Goal: Information Seeking & Learning: Learn about a topic

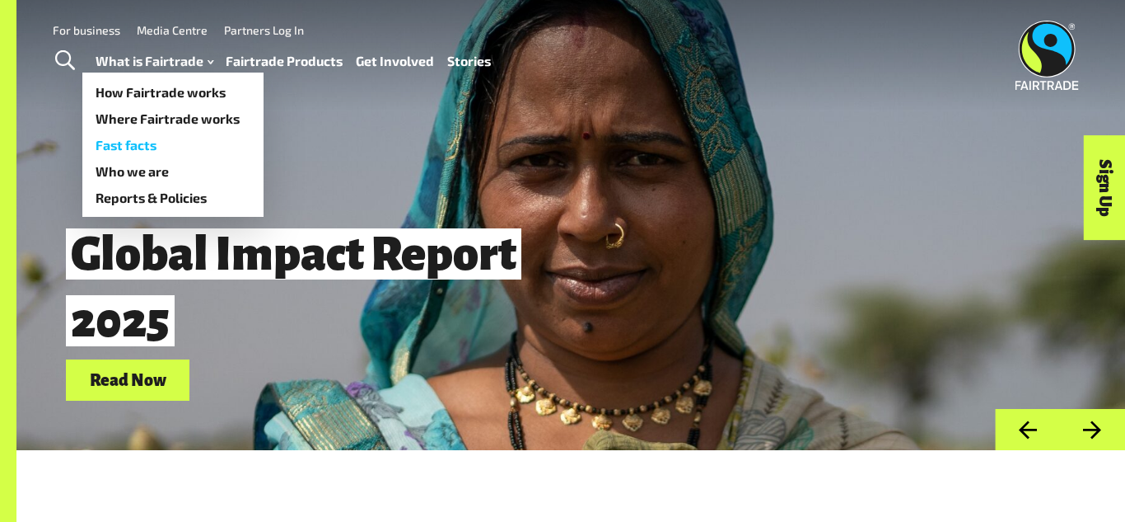
click at [175, 149] on link "Fast facts" at bounding box center [172, 145] width 181 height 26
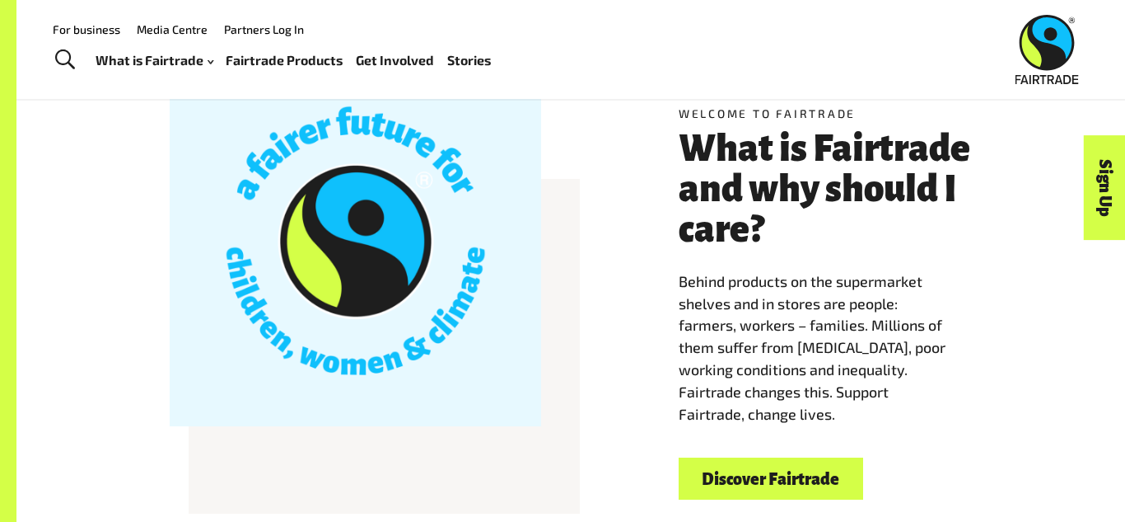
scroll to position [395, 0]
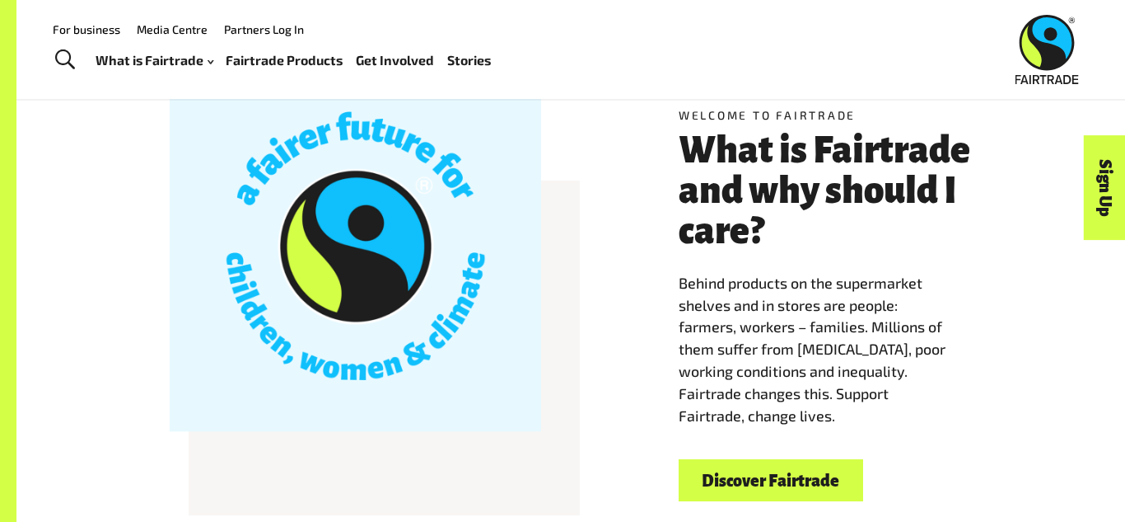
click at [799, 475] on link "Discover Fairtrade" at bounding box center [771, 480] width 185 height 42
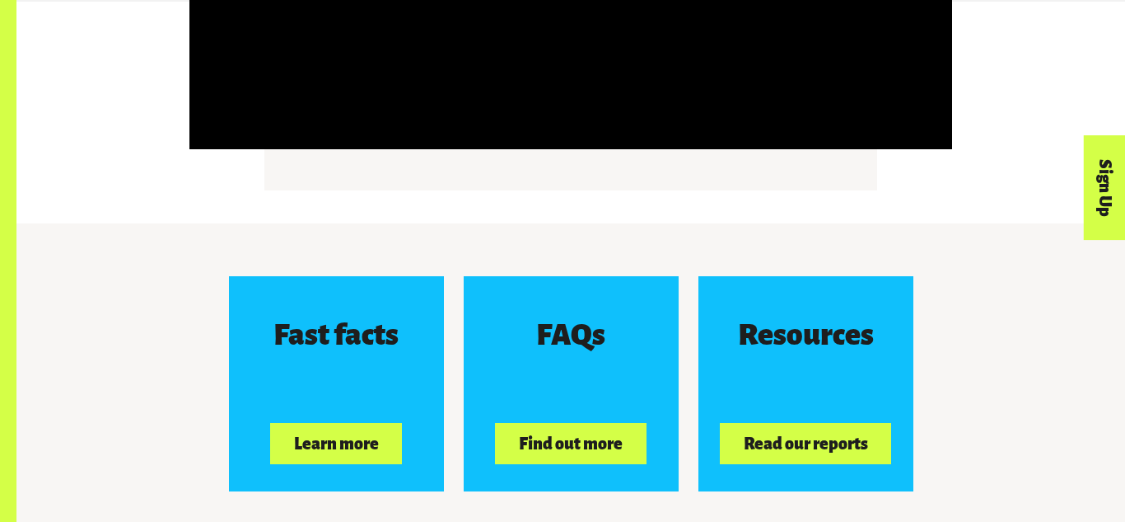
scroll to position [2439, 0]
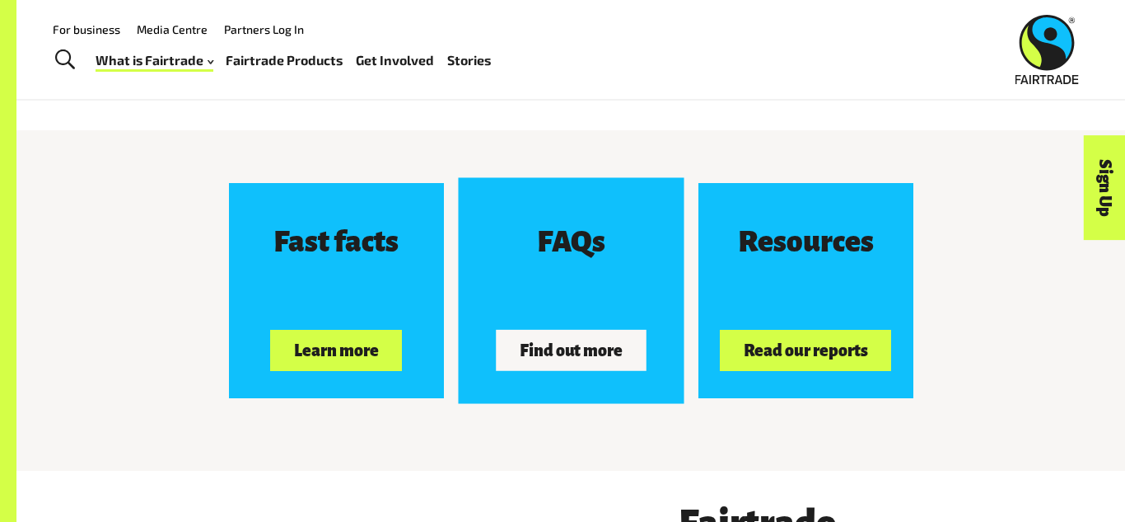
click at [540, 373] on div "FAQs Find out more" at bounding box center [571, 290] width 214 height 214
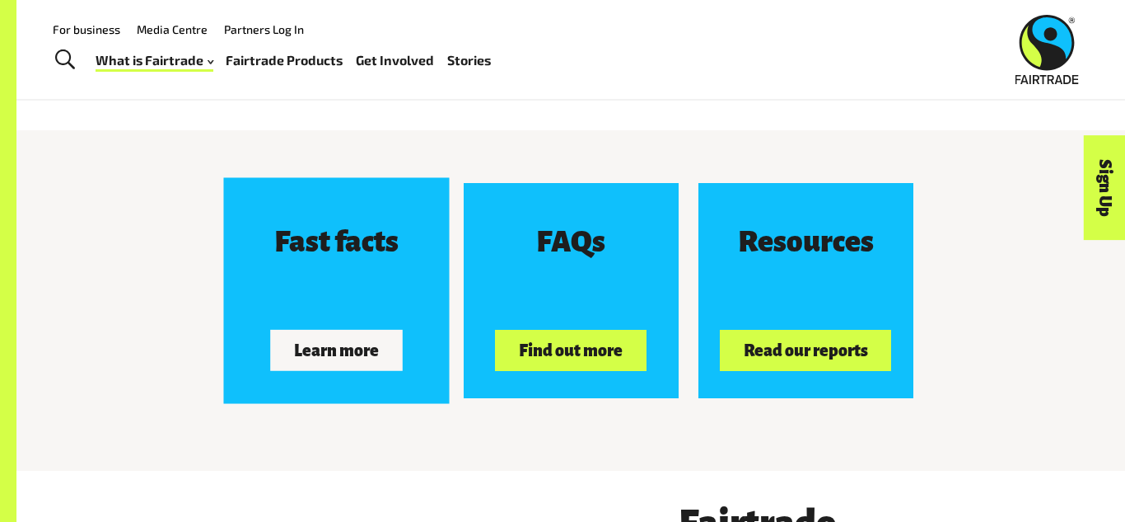
click at [344, 380] on div "Fast facts Learn more" at bounding box center [336, 290] width 214 height 214
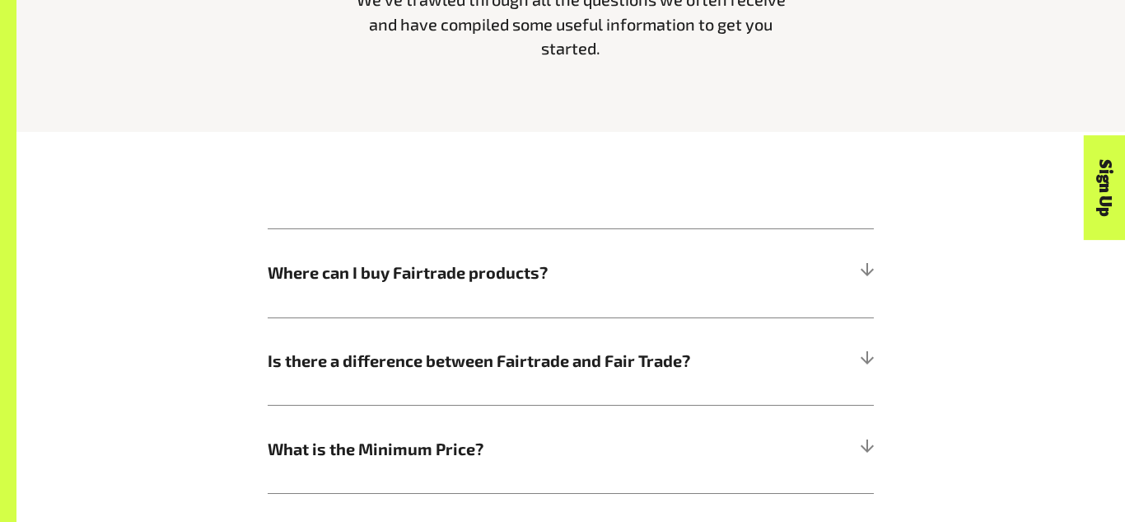
scroll to position [791, 0]
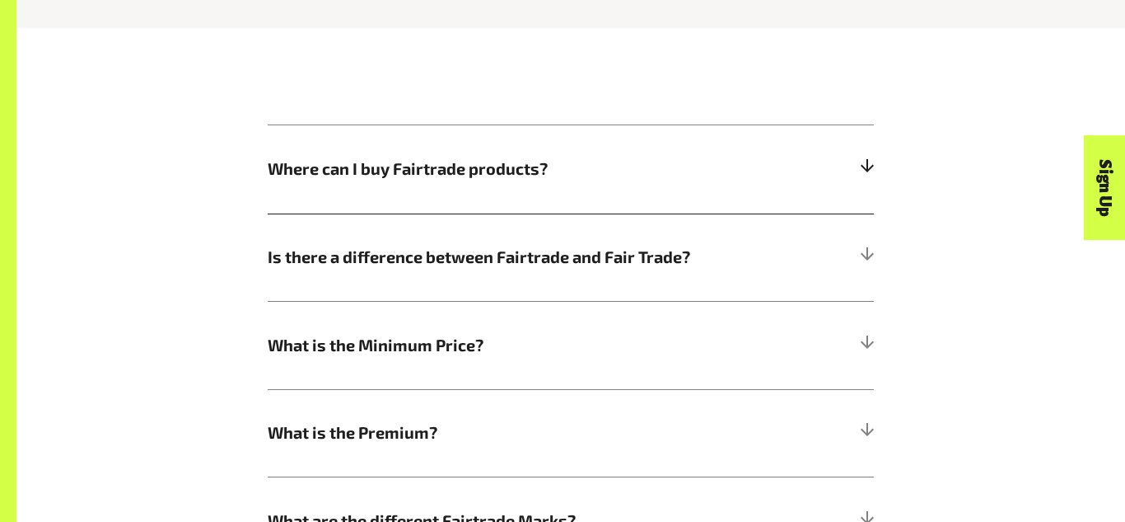
click at [820, 153] on h5 "Where can I buy Fairtrade products?" at bounding box center [571, 169] width 606 height 88
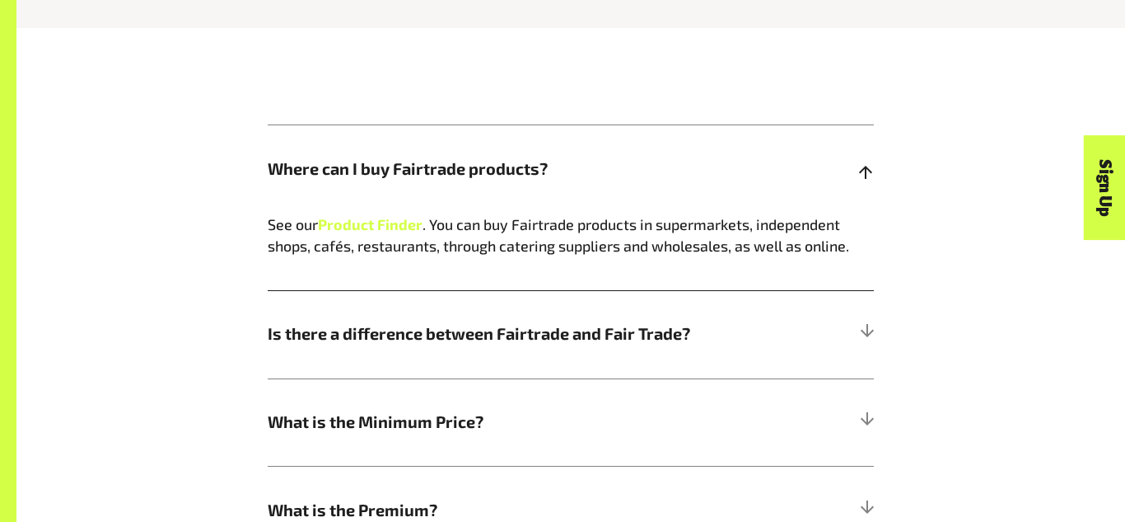
click at [623, 161] on span "Where can I buy Fairtrade products?" at bounding box center [495, 169] width 455 height 25
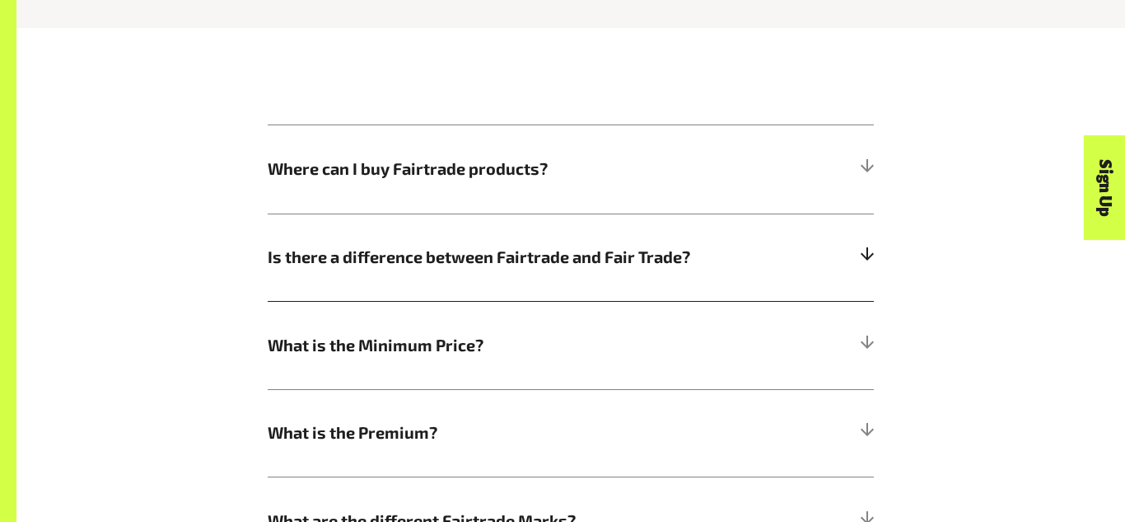
click at [509, 272] on h5 "Is there a difference between Fairtrade and Fair Trade?" at bounding box center [571, 257] width 606 height 88
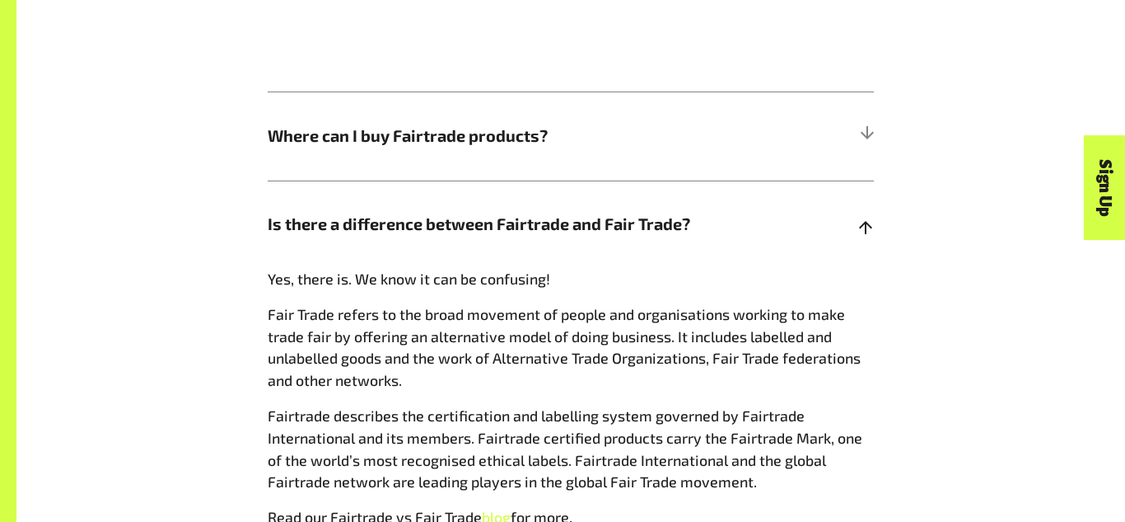
scroll to position [857, 0]
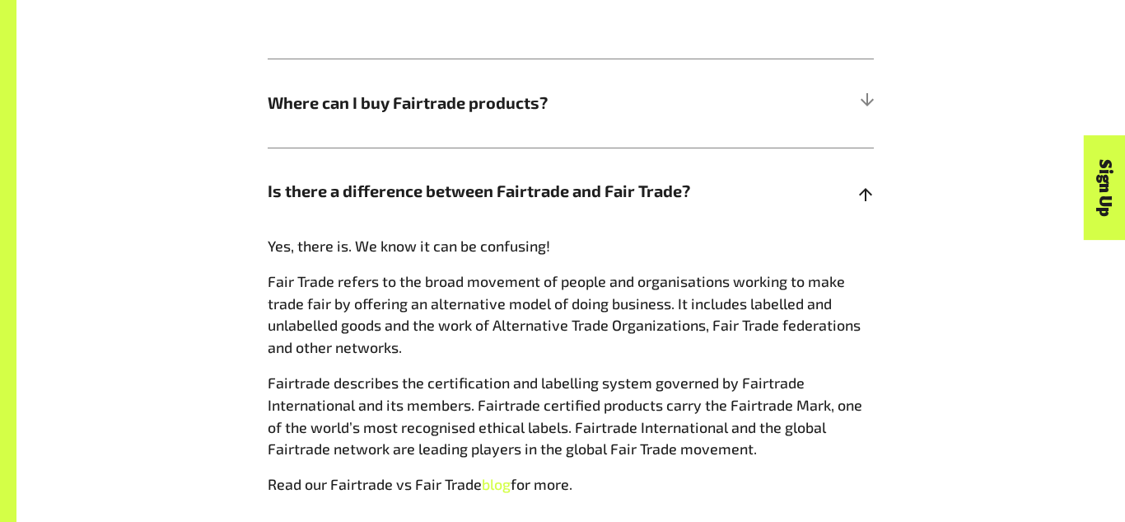
click at [577, 185] on span "Is there a difference between Fairtrade and Fair Trade?" at bounding box center [495, 191] width 455 height 25
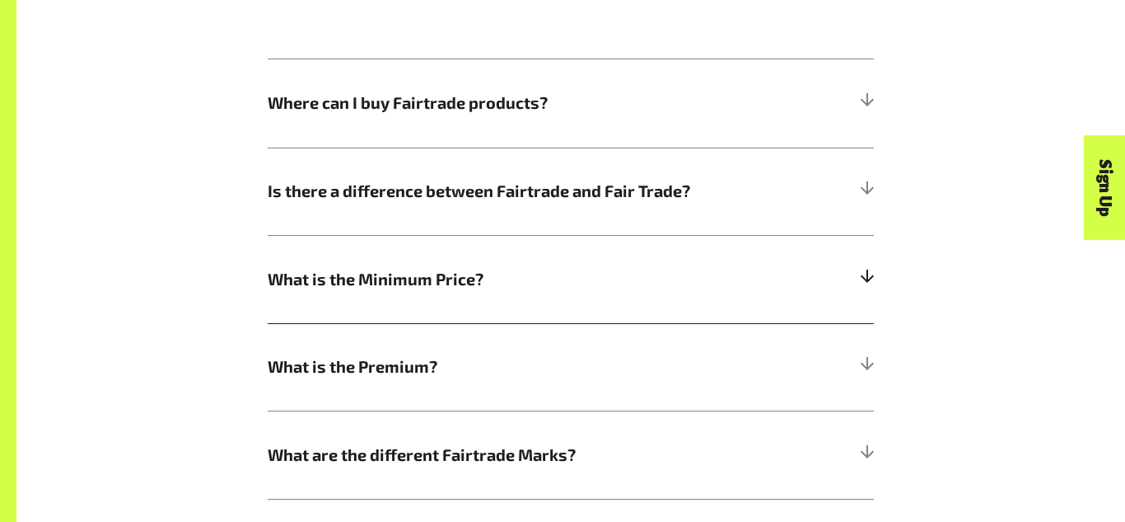
click at [475, 288] on span "What is the Minimum Price?" at bounding box center [495, 279] width 455 height 25
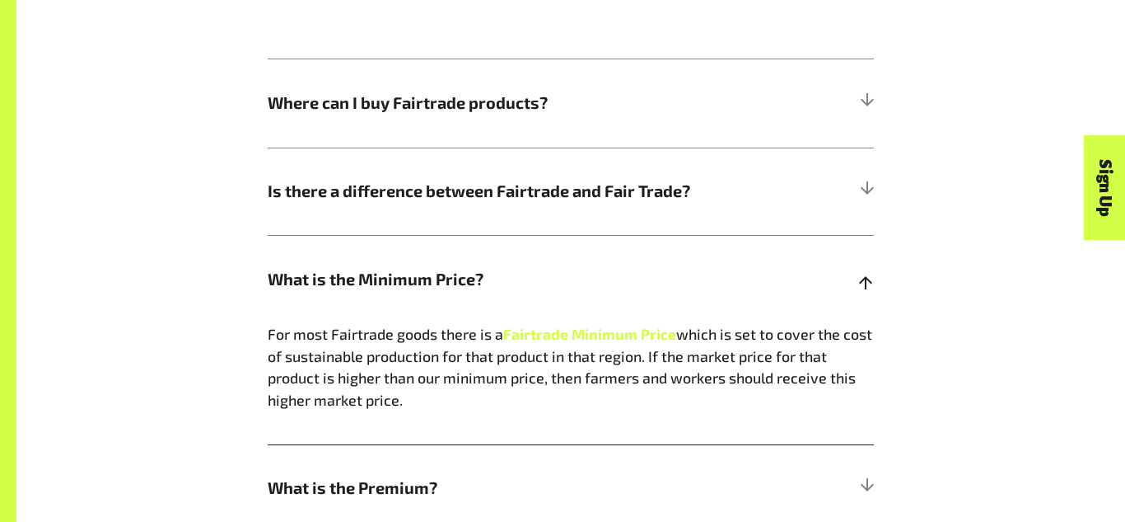
click at [522, 294] on h5 "What is the Minimum Price?" at bounding box center [571, 279] width 606 height 88
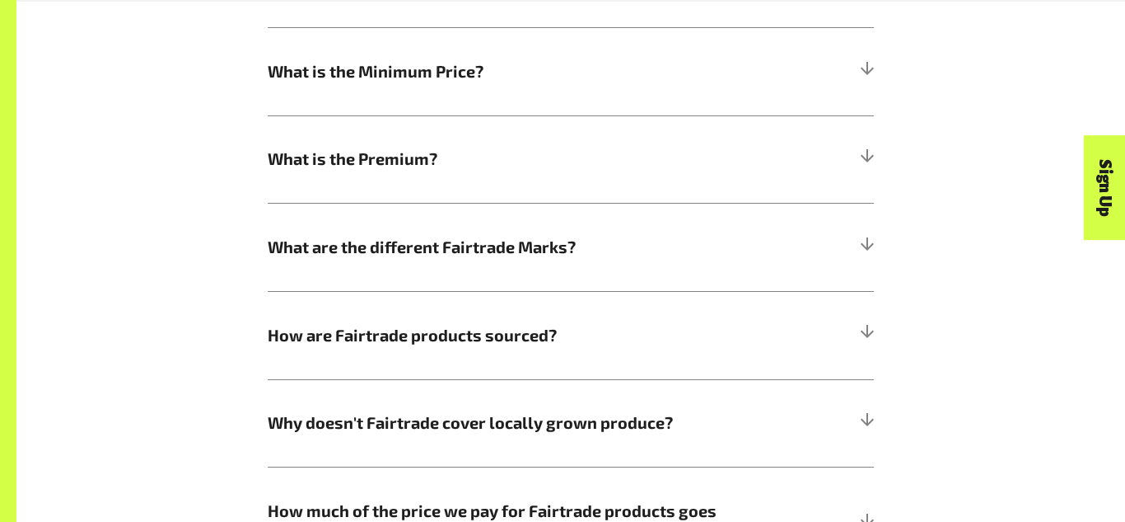
scroll to position [1088, 0]
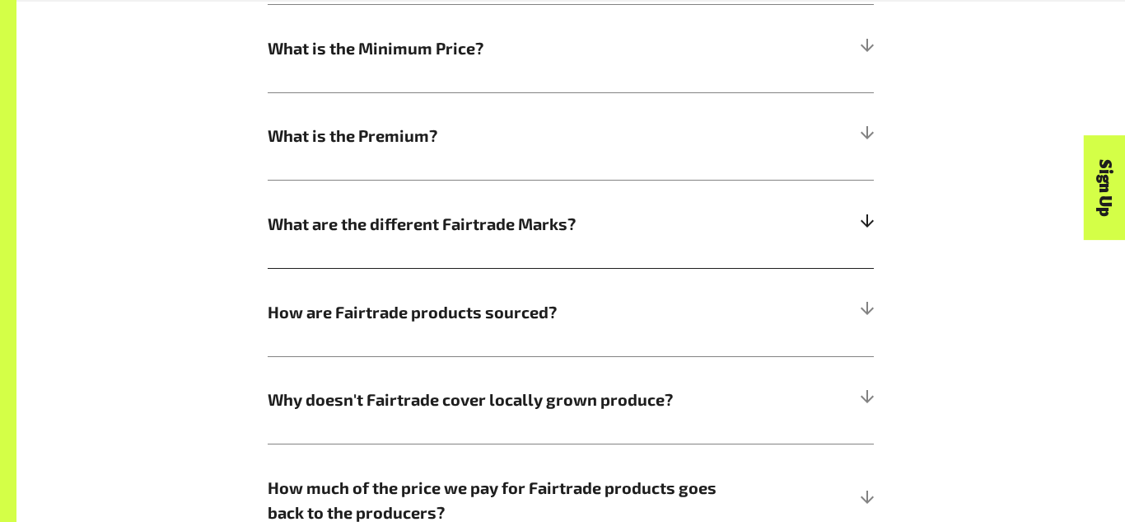
click at [418, 219] on span "What are the different Fairtrade Marks?" at bounding box center [495, 224] width 455 height 25
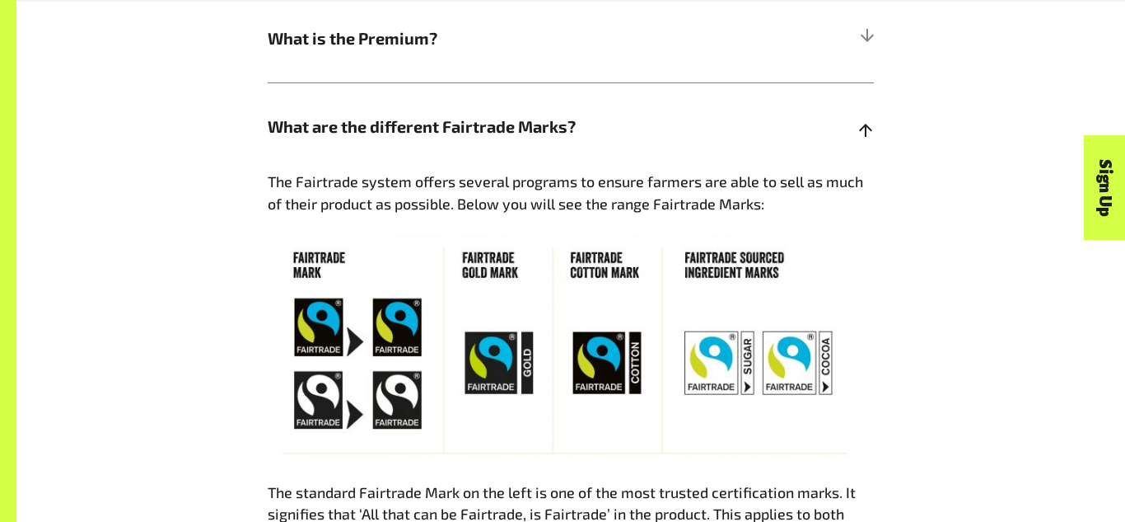
scroll to position [1186, 0]
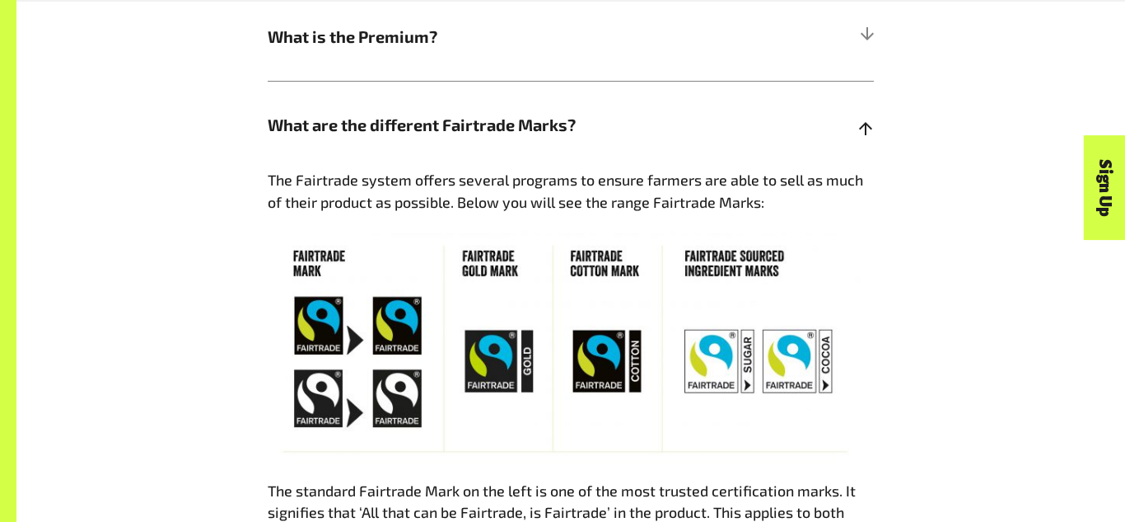
click at [515, 173] on span "The Fairtrade system offers several programs to ensure farmers are able to sell…" at bounding box center [566, 191] width 596 height 40
click at [532, 129] on span "What are the different Fairtrade Marks?" at bounding box center [495, 125] width 455 height 25
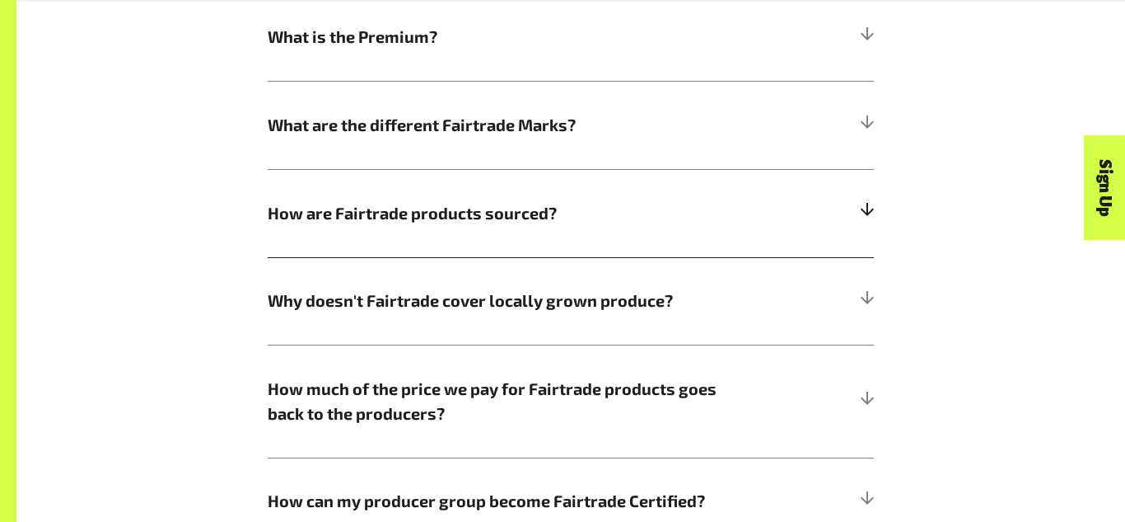
click at [485, 198] on h5 "How are Fairtrade products sourced?" at bounding box center [571, 213] width 606 height 88
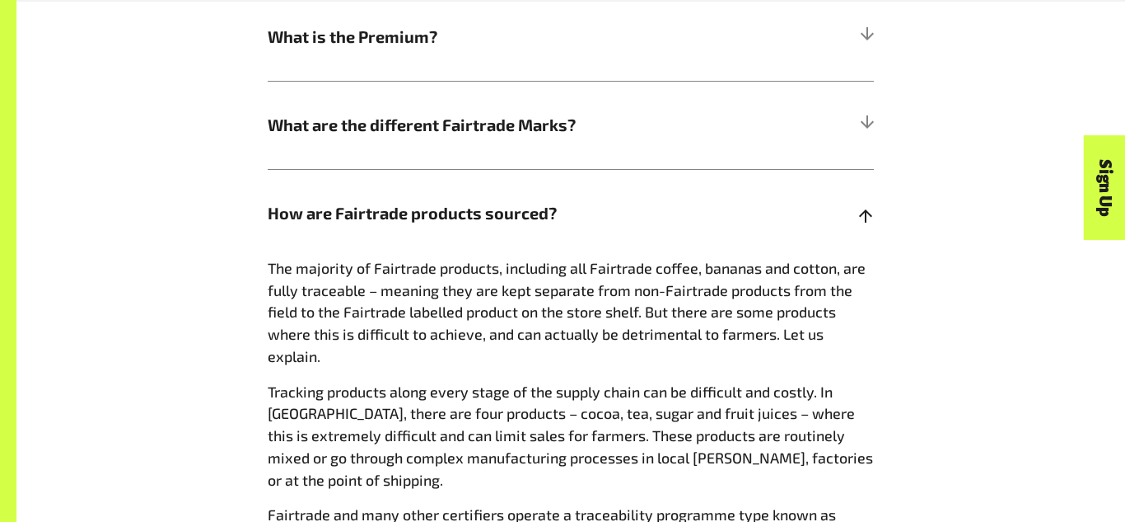
click at [485, 198] on h5 "How are Fairtrade products sourced?" at bounding box center [571, 213] width 606 height 88
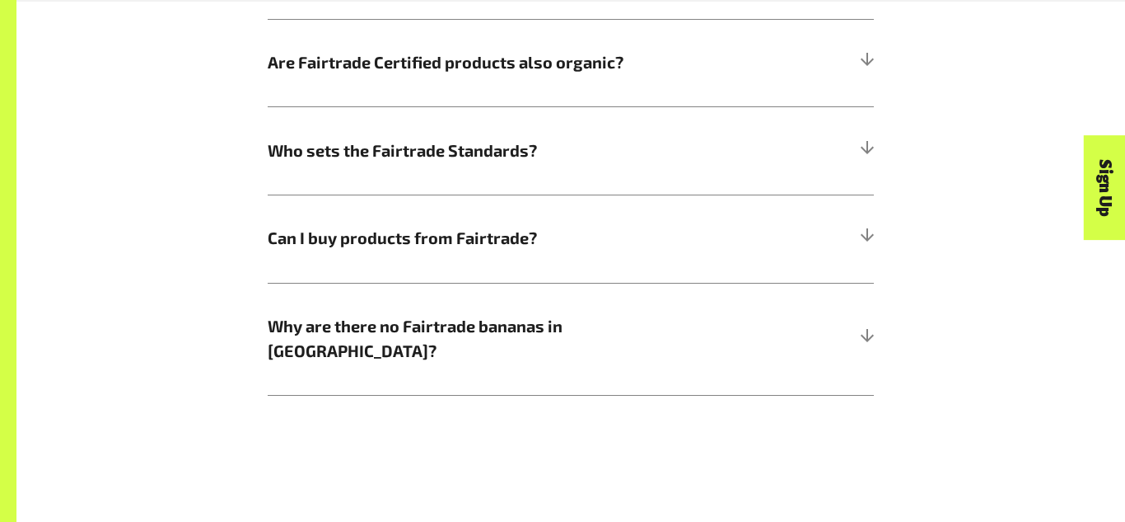
scroll to position [1747, 0]
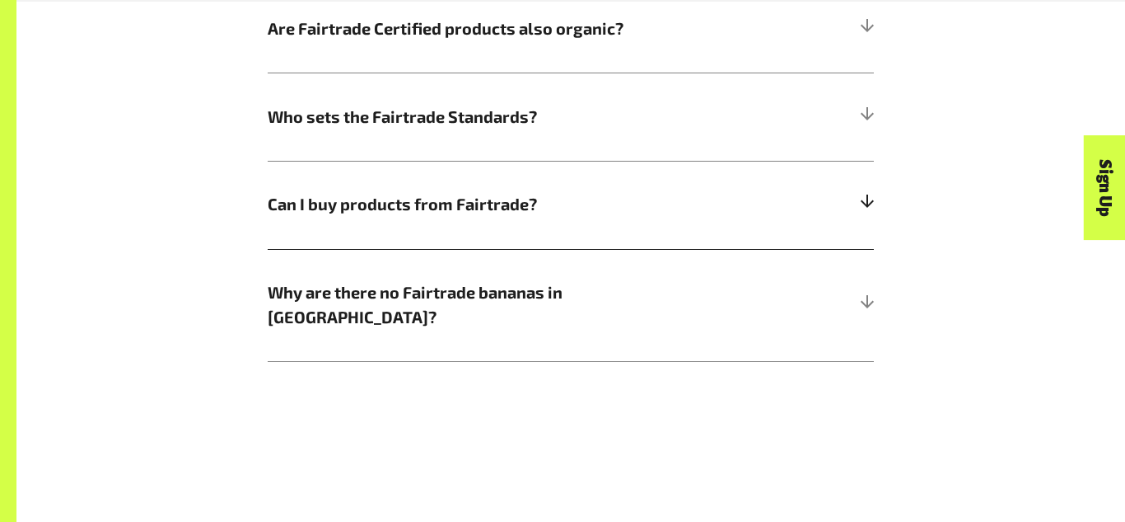
click at [531, 188] on h5 "Can I buy products from Fairtrade?" at bounding box center [571, 205] width 606 height 88
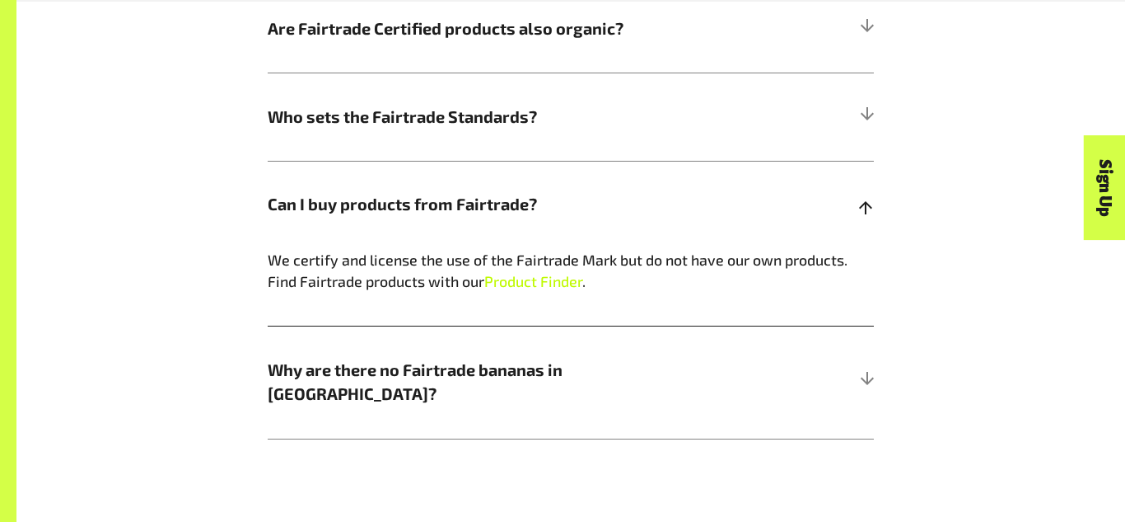
click at [538, 285] on link "Product Finder" at bounding box center [533, 281] width 98 height 18
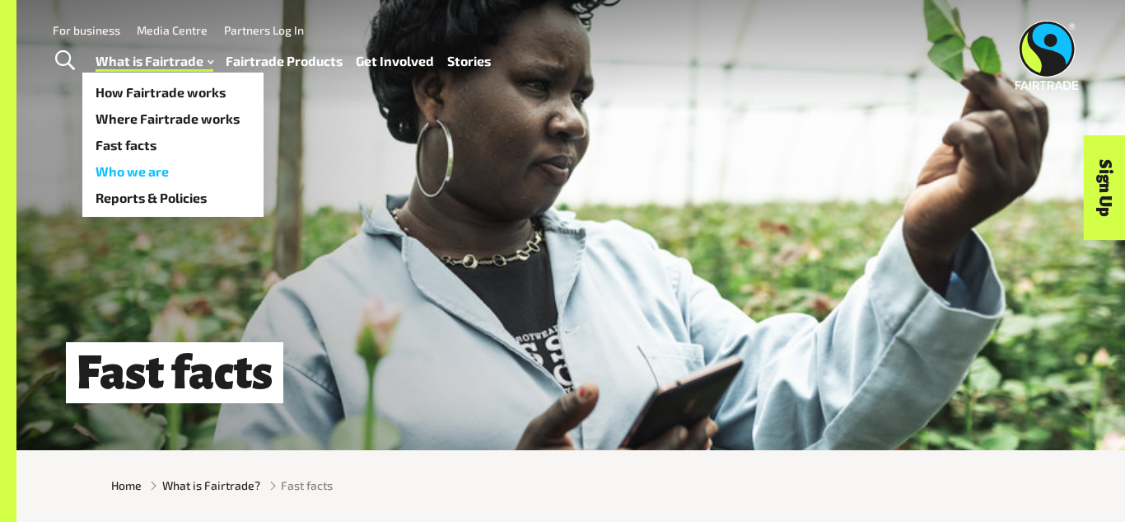
click at [167, 163] on link "Who we are" at bounding box center [172, 171] width 181 height 26
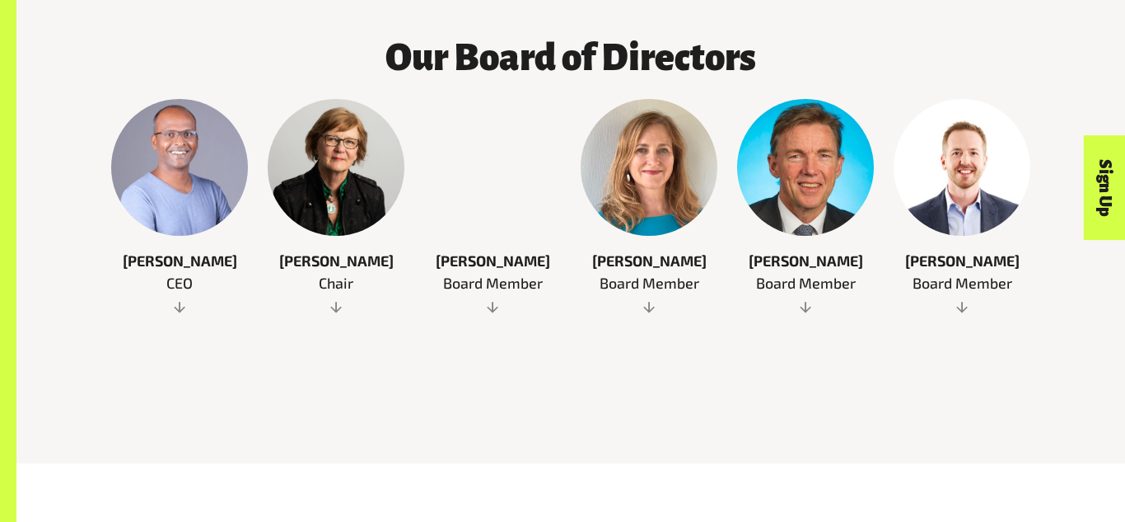
scroll to position [956, 0]
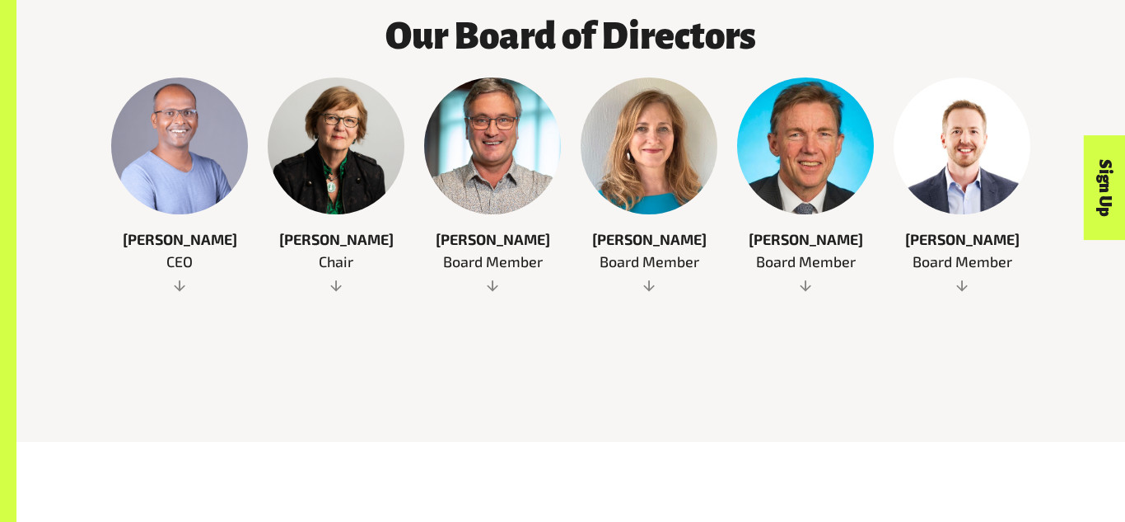
click at [344, 293] on span at bounding box center [336, 285] width 137 height 16
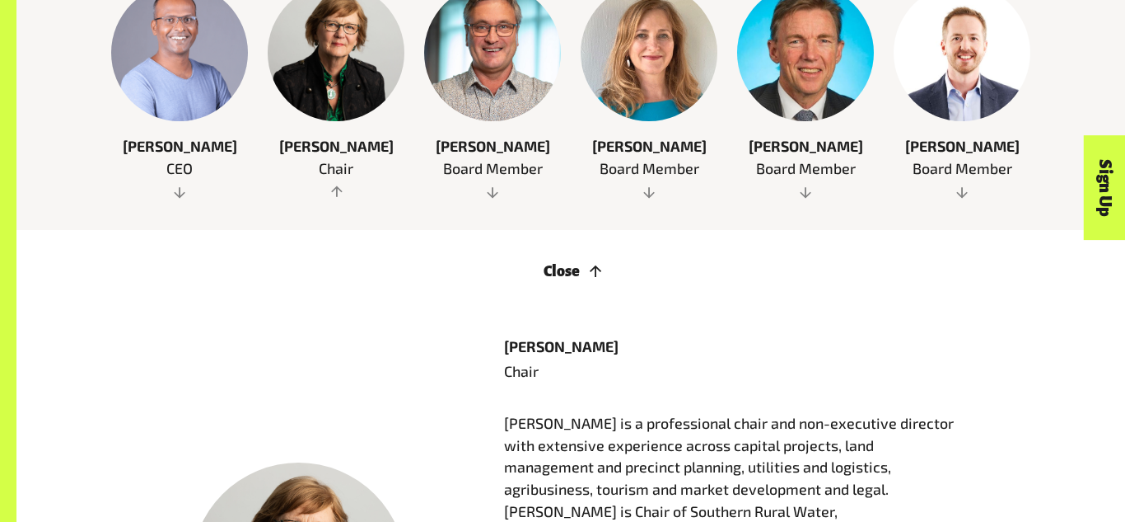
scroll to position [1111, 0]
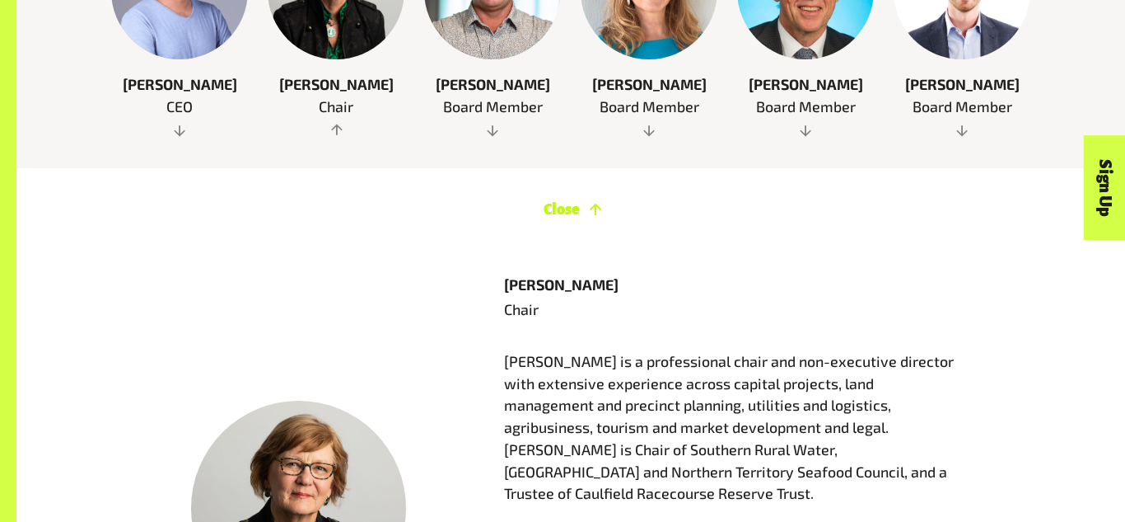
click at [600, 215] on icon at bounding box center [596, 210] width 12 height 12
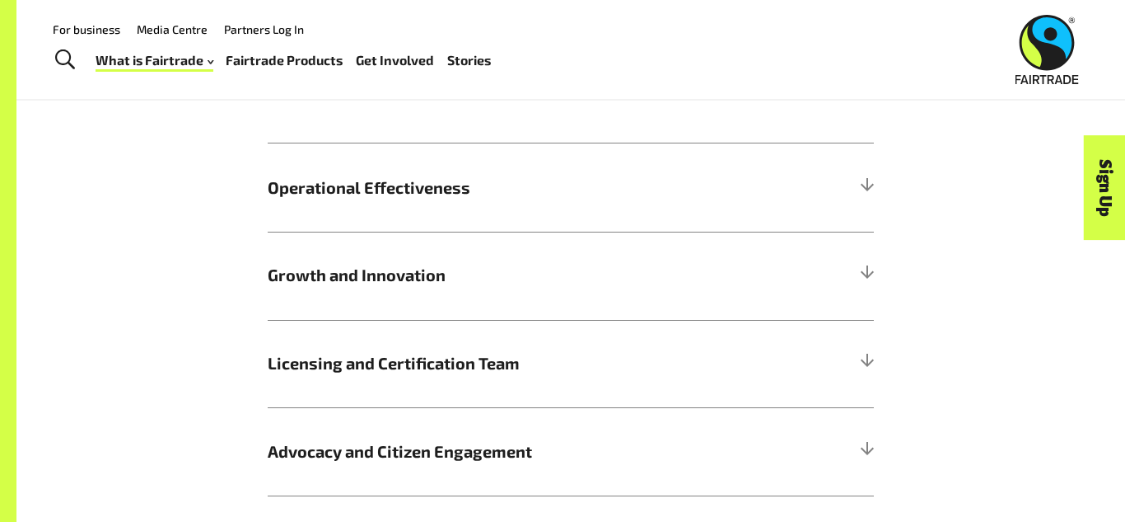
scroll to position [1874, 0]
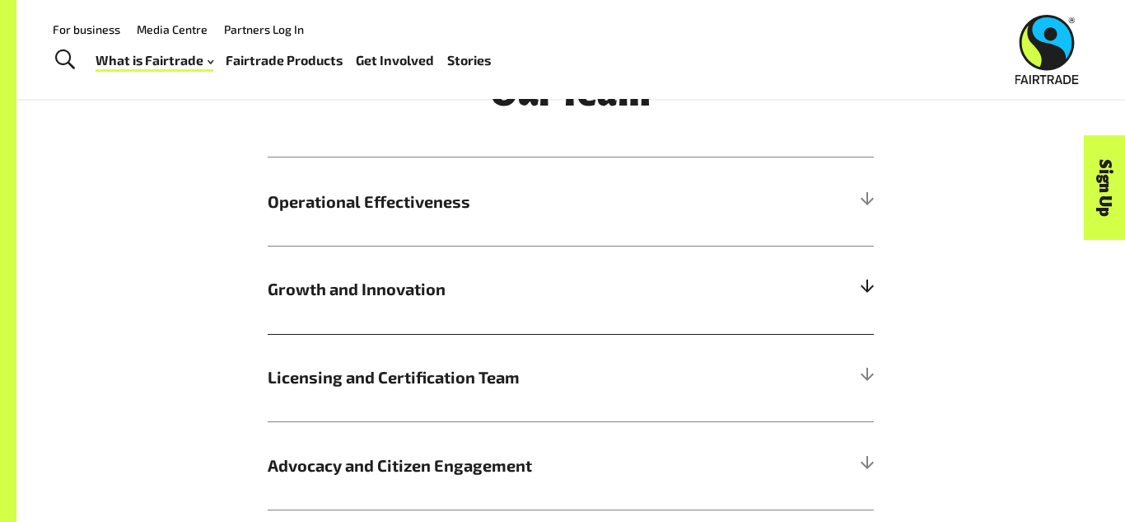
click at [843, 334] on h5 "Growth and Innovation" at bounding box center [571, 290] width 606 height 88
